Goal: Information Seeking & Learning: Learn about a topic

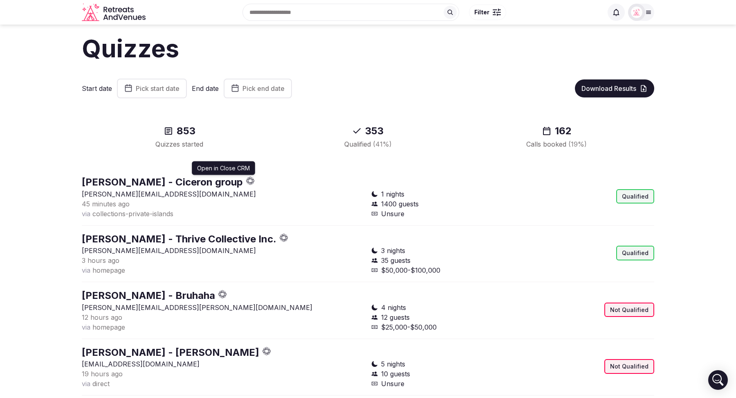
click at [248, 178] on icon "button" at bounding box center [249, 178] width 3 height 2
click at [246, 180] on icon "button" at bounding box center [250, 180] width 9 height 9
click at [22, 167] on section "Quizzes Start date Pick start date End date Pick end date Download Results 853 …" at bounding box center [368, 392] width 736 height 734
